Goal: Find specific page/section: Find specific page/section

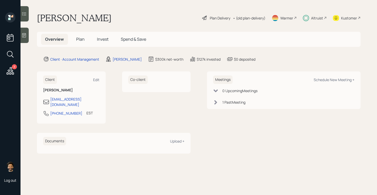
click at [313, 20] on div "Altruist" at bounding box center [317, 17] width 12 height 5
click at [319, 22] on div "Altruist" at bounding box center [315, 17] width 24 height 11
